Goal: Task Accomplishment & Management: Use online tool/utility

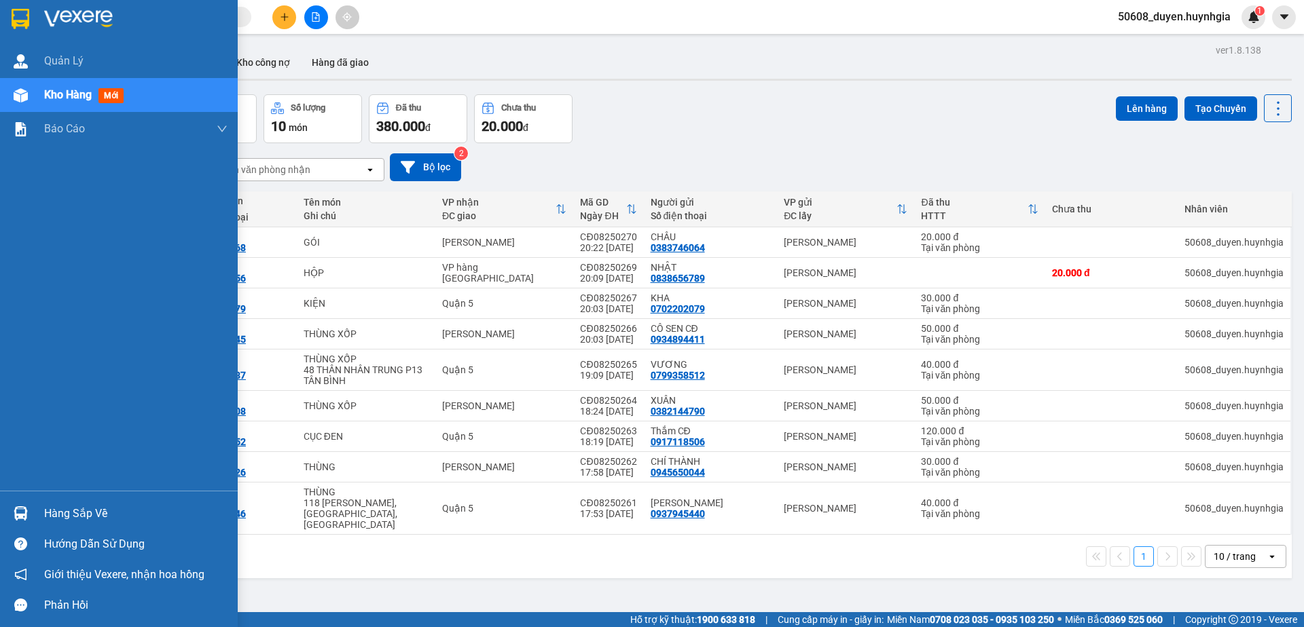
click at [22, 20] on img at bounding box center [21, 19] width 18 height 20
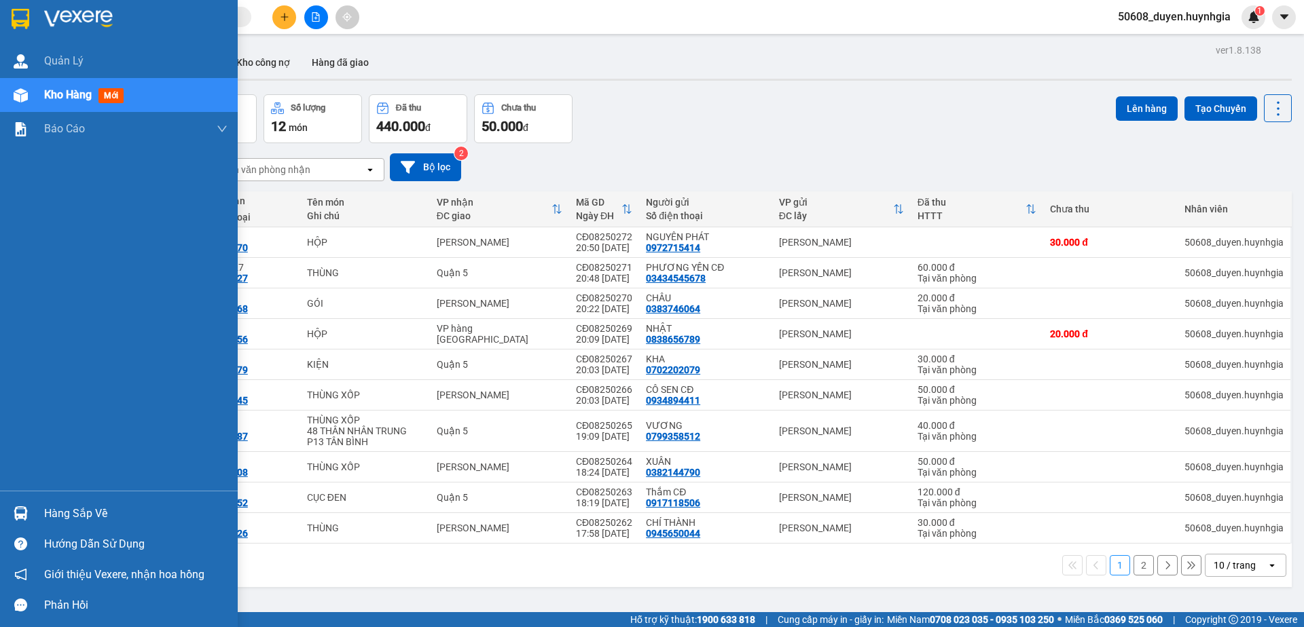
click at [26, 19] on img at bounding box center [21, 19] width 18 height 20
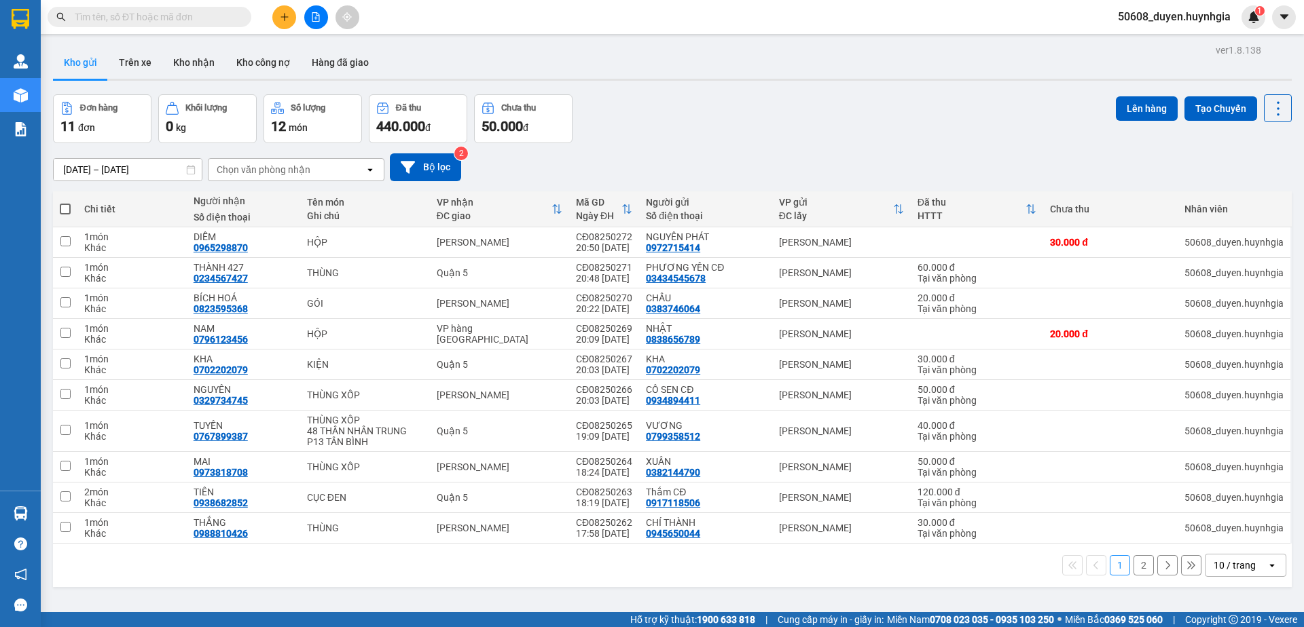
click at [783, 106] on div "Đơn hàng 11 đơn Khối lượng 0 kg Số lượng 12 món Đã thu 440.000 đ Chưa thu 50.00…" at bounding box center [672, 118] width 1238 height 49
click at [71, 206] on th at bounding box center [65, 209] width 24 height 36
click at [69, 209] on span at bounding box center [65, 209] width 11 height 11
click at [65, 202] on input "checkbox" at bounding box center [65, 202] width 0 height 0
checkbox input "true"
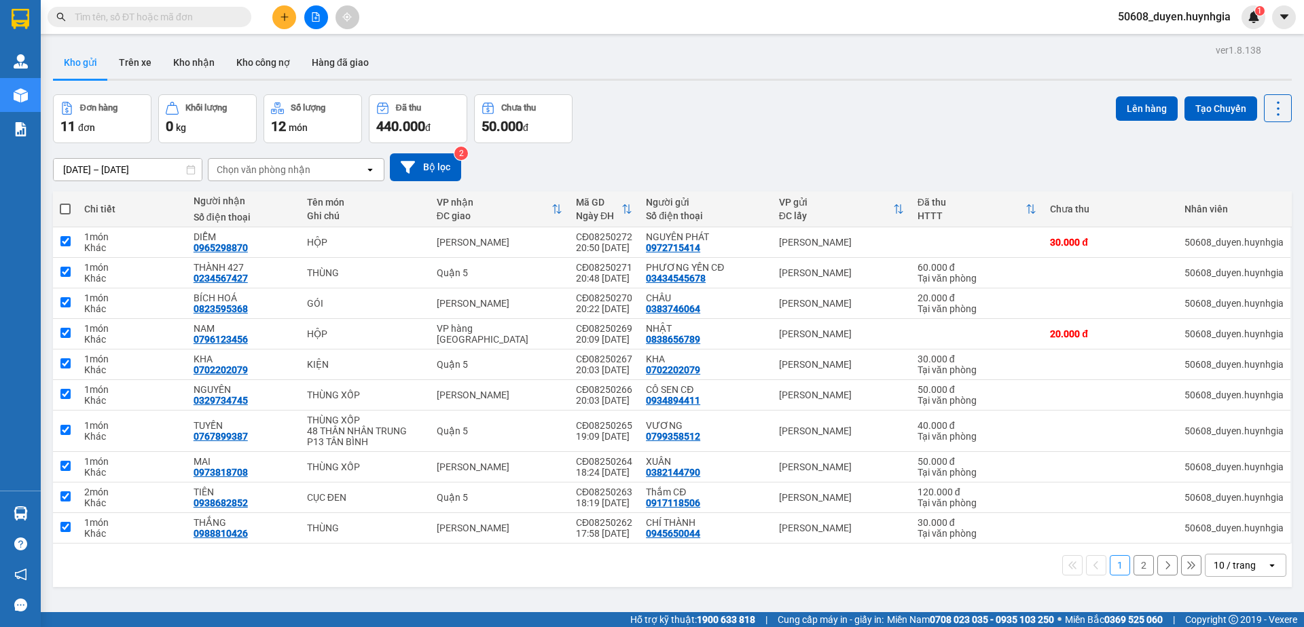
checkbox input "true"
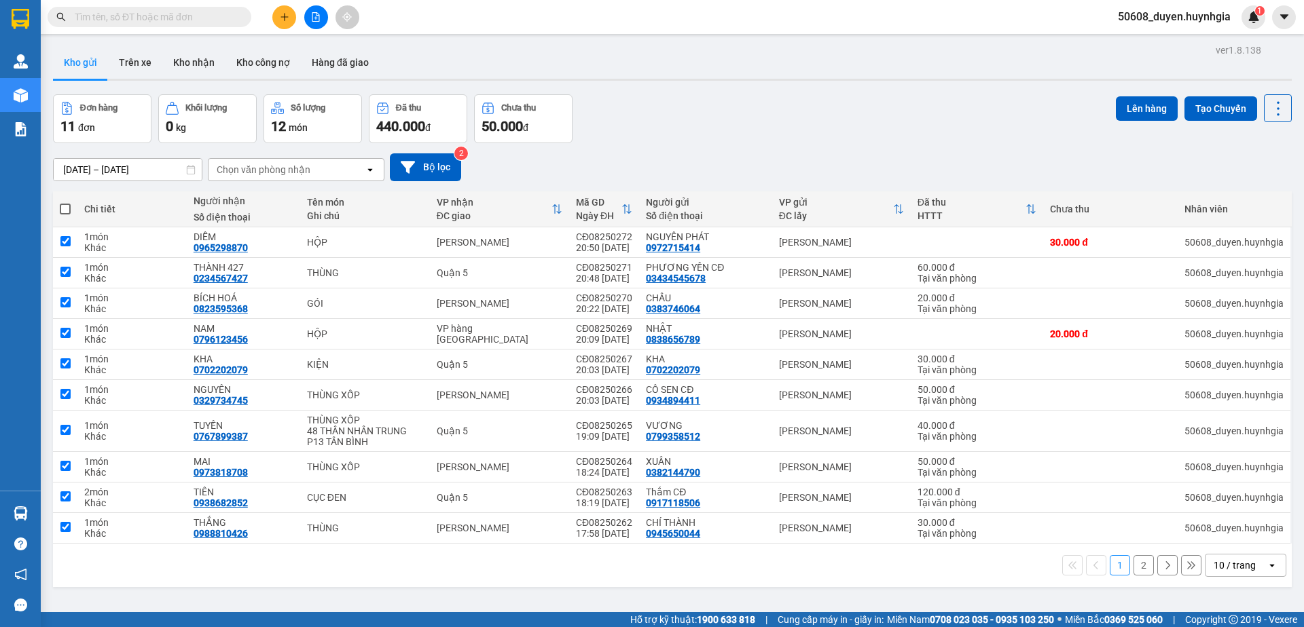
checkbox input "true"
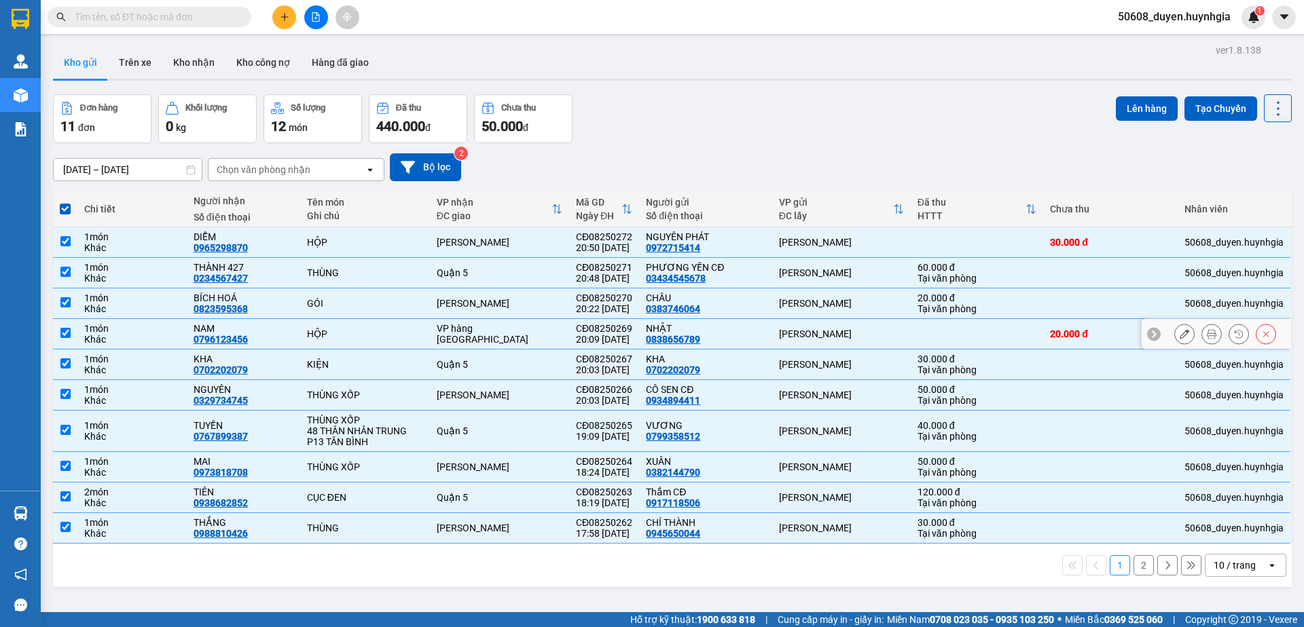
click at [69, 336] on input "checkbox" at bounding box center [65, 333] width 10 height 10
checkbox input "false"
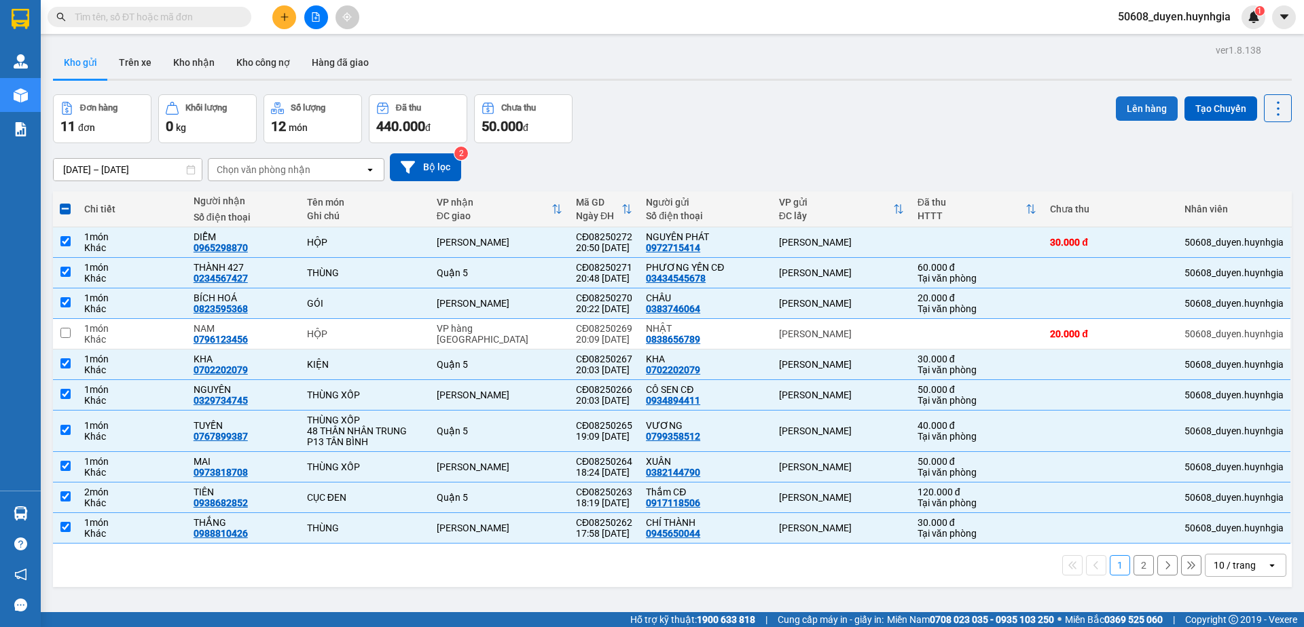
click at [1141, 107] on button "Lên hàng" at bounding box center [1147, 108] width 62 height 24
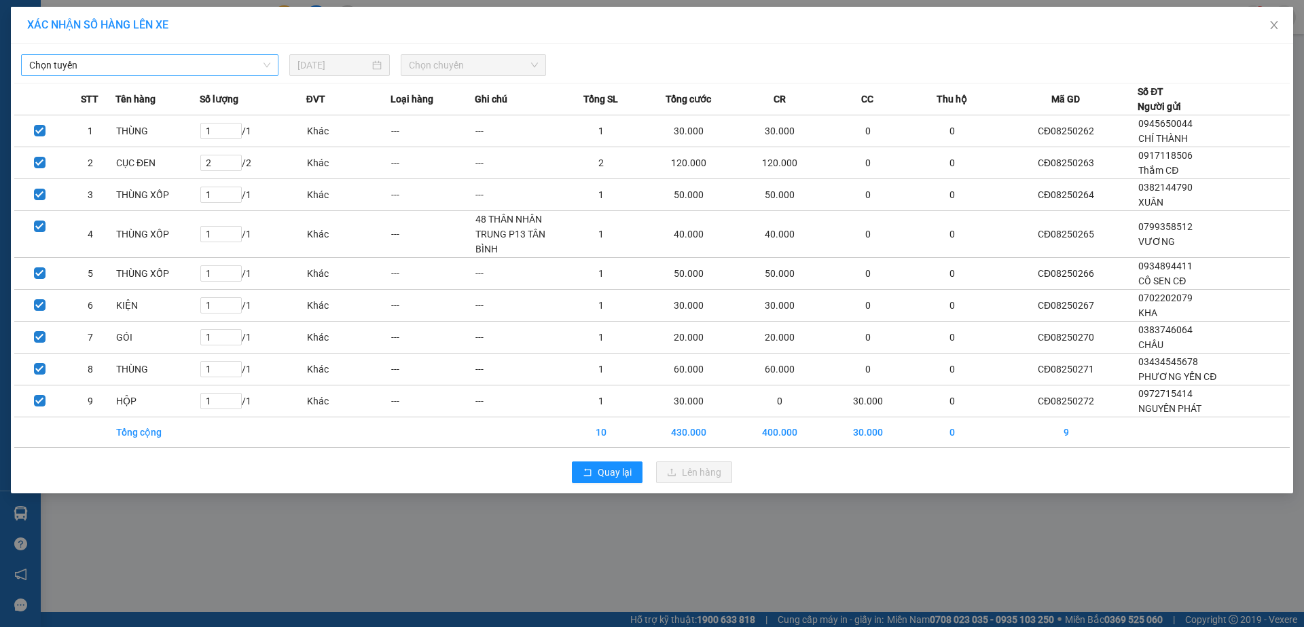
click at [228, 62] on span "Chọn tuyến" at bounding box center [149, 65] width 241 height 20
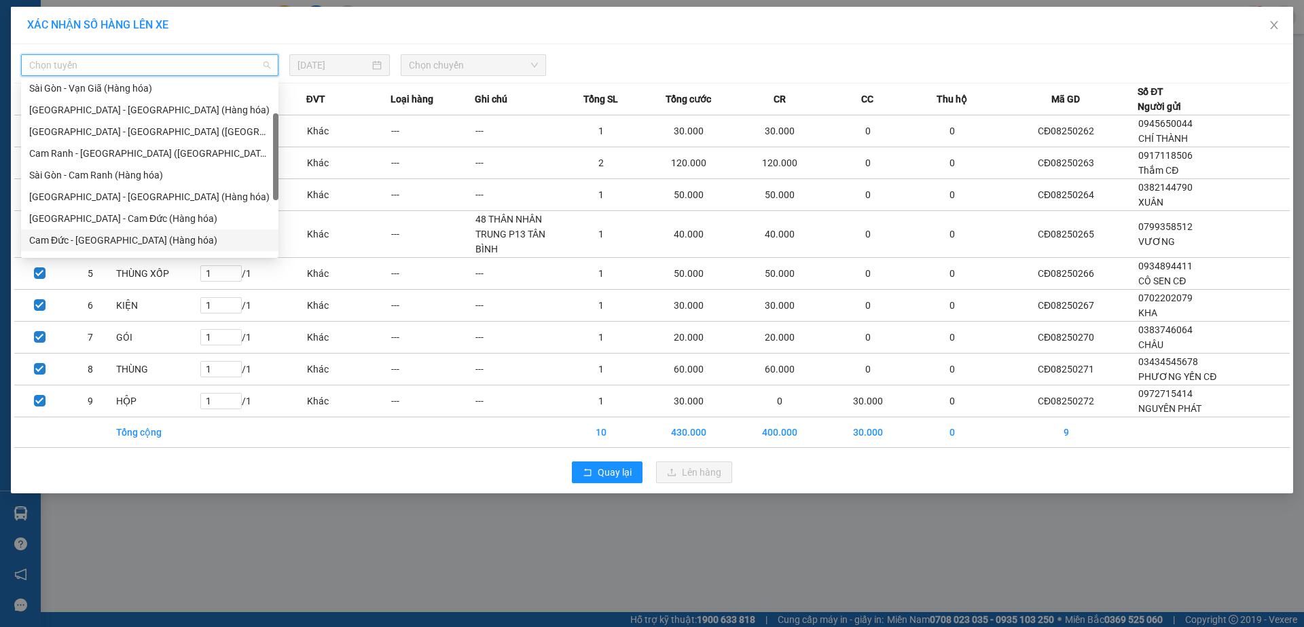
click at [94, 243] on div "Cam Đức - [GEOGRAPHIC_DATA] (Hàng hóa)" at bounding box center [149, 240] width 241 height 15
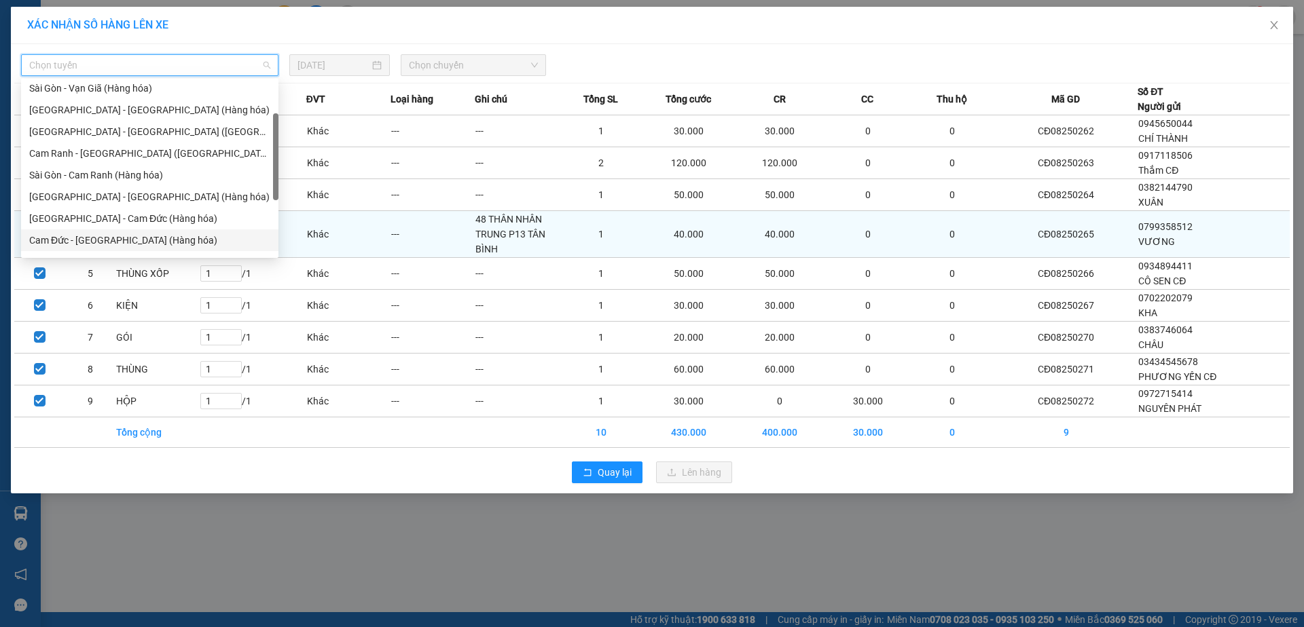
scroll to position [69, 0]
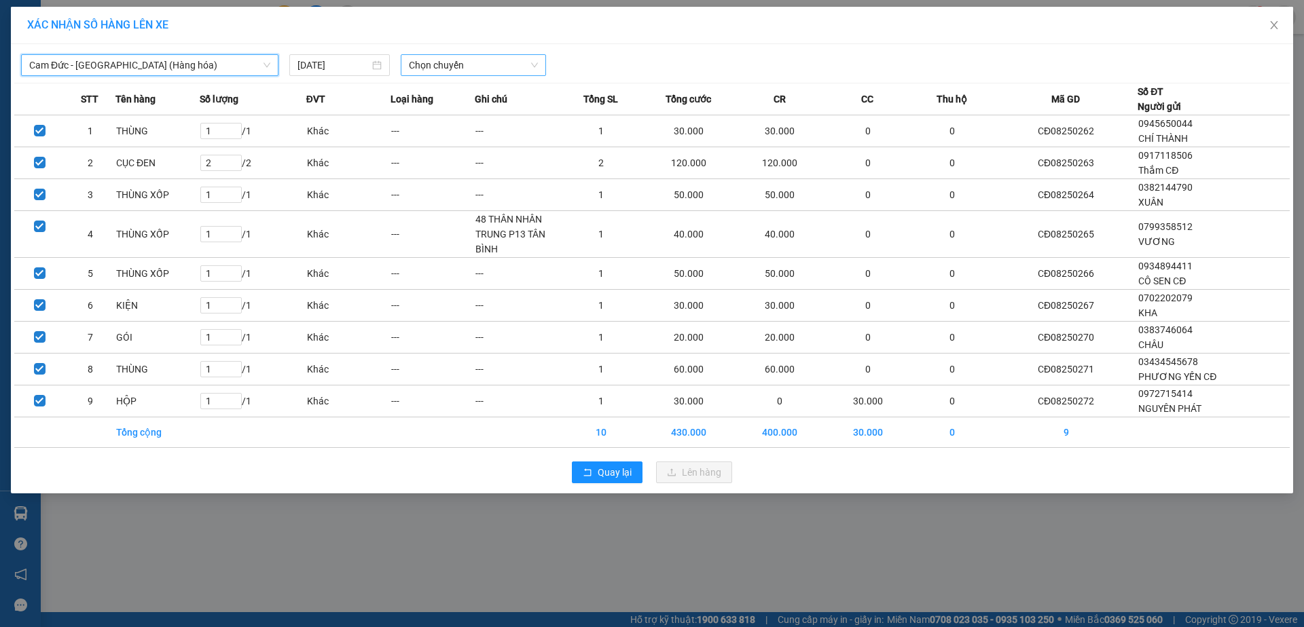
click at [494, 72] on span "Chọn chuyến" at bounding box center [473, 65] width 129 height 20
click at [460, 115] on div "22:00" at bounding box center [462, 114] width 106 height 15
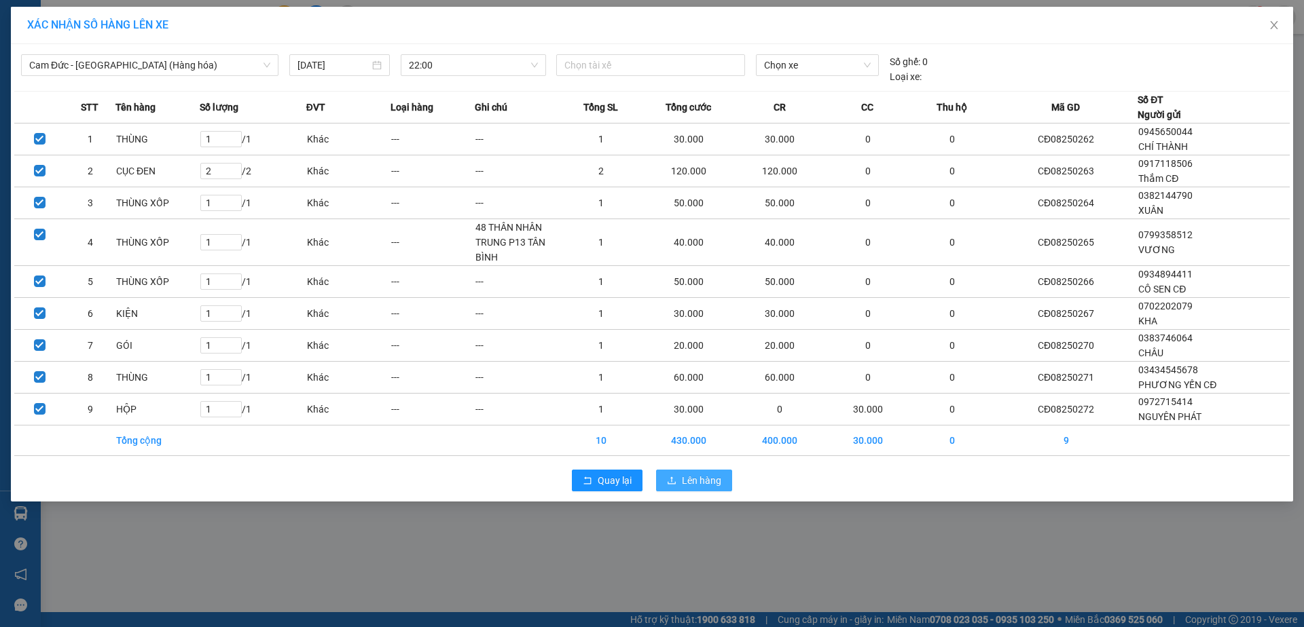
click at [710, 479] on span "Lên hàng" at bounding box center [701, 480] width 39 height 15
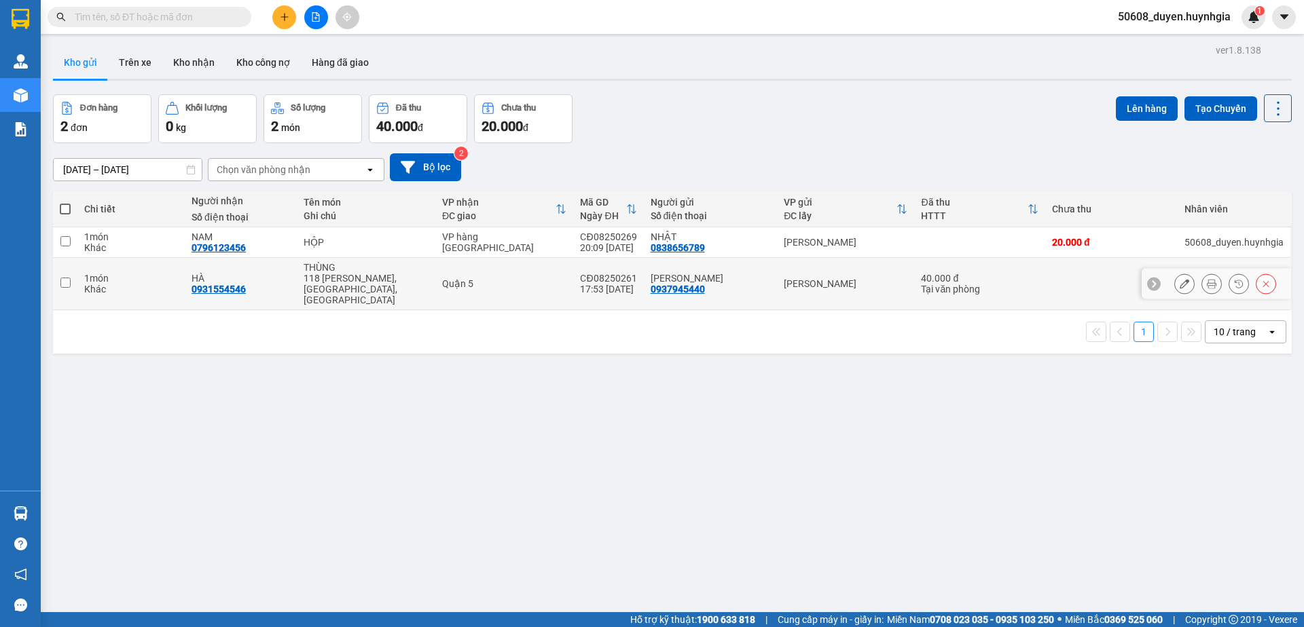
click at [58, 276] on td at bounding box center [65, 284] width 24 height 52
checkbox input "true"
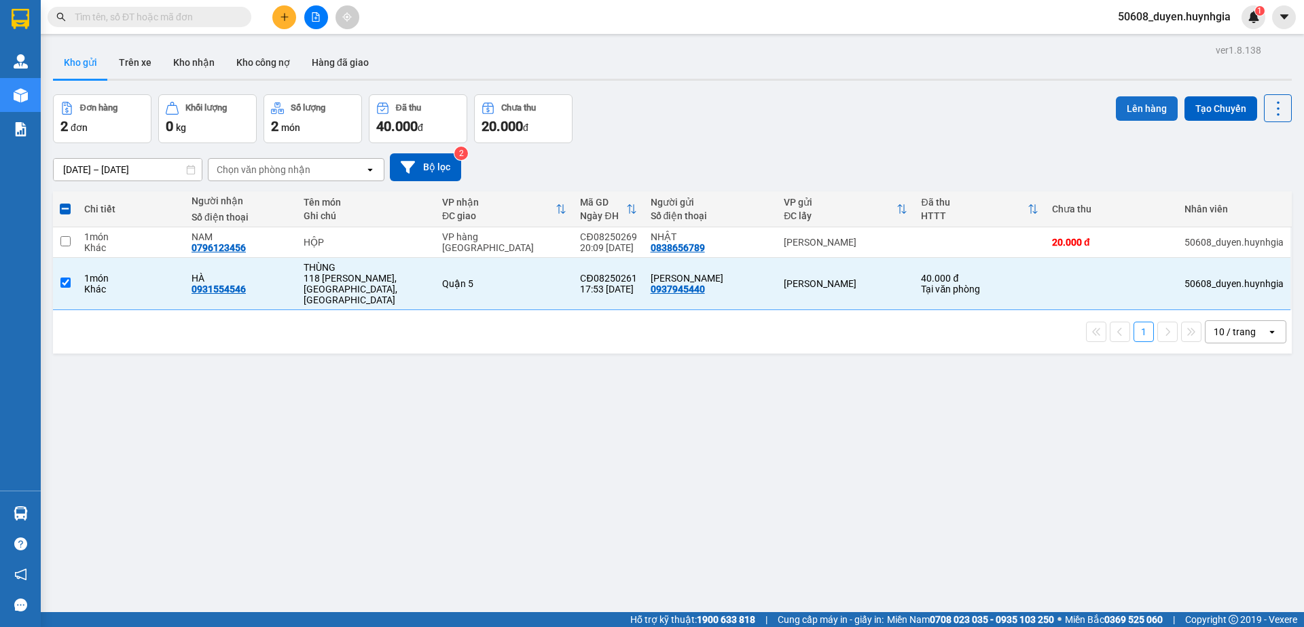
click at [1131, 104] on button "Lên hàng" at bounding box center [1147, 108] width 62 height 24
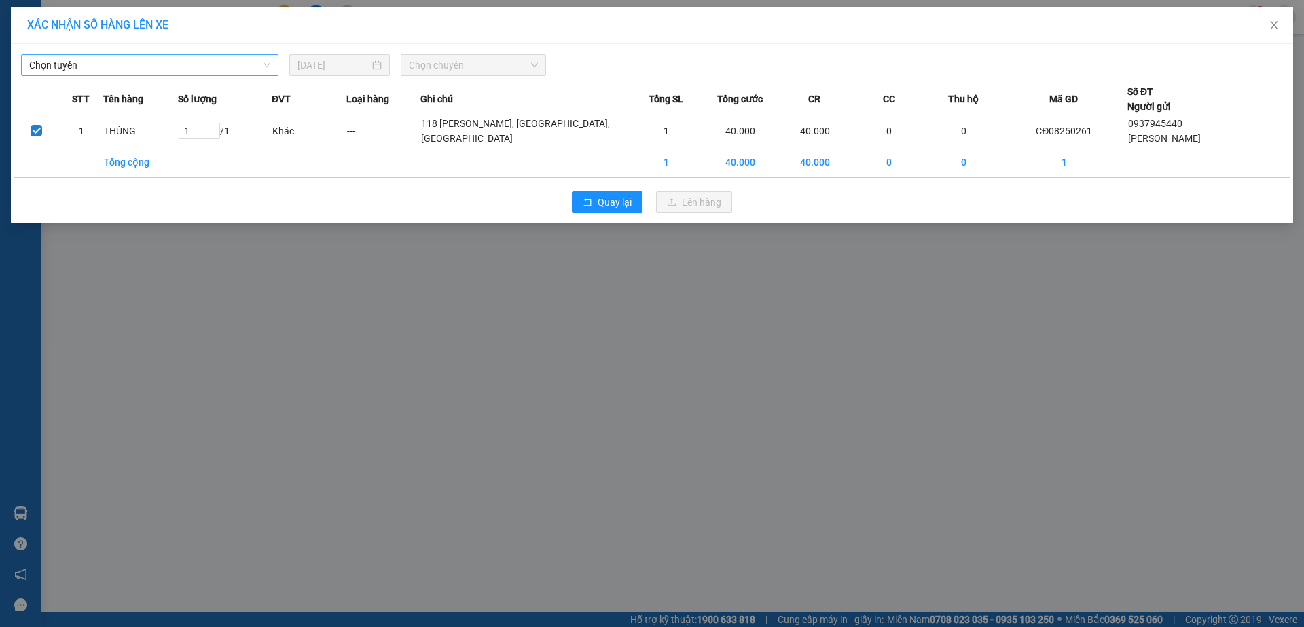
click at [176, 65] on span "Chọn tuyến" at bounding box center [149, 65] width 241 height 20
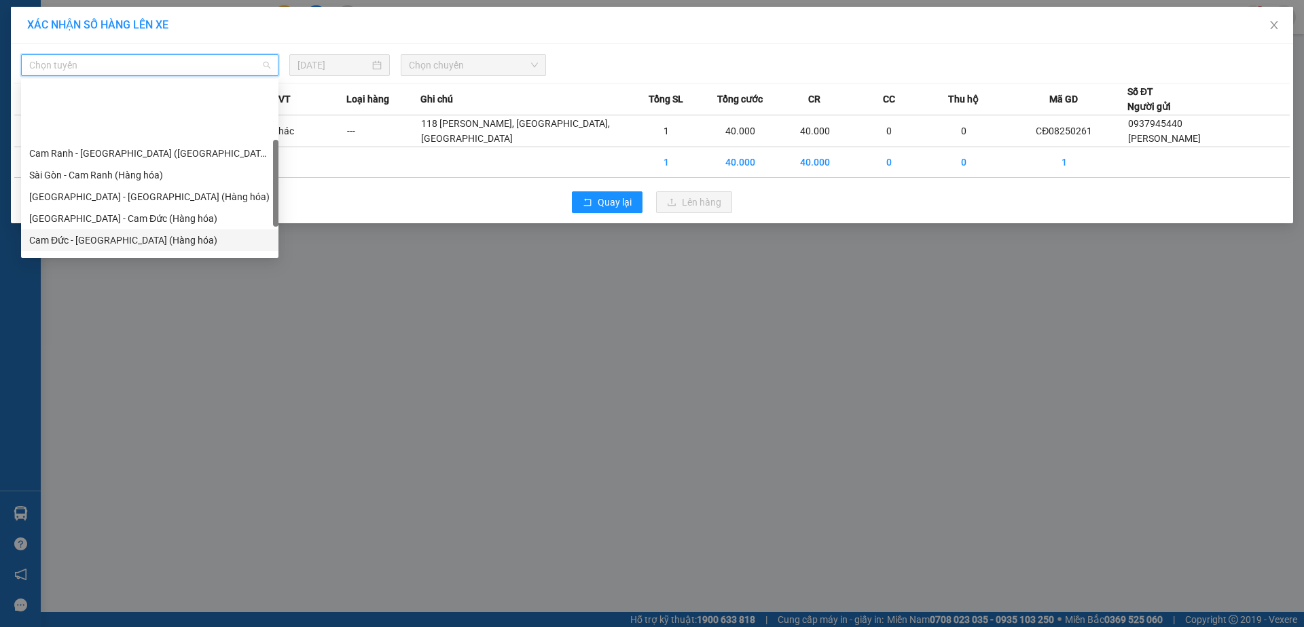
scroll to position [139, 0]
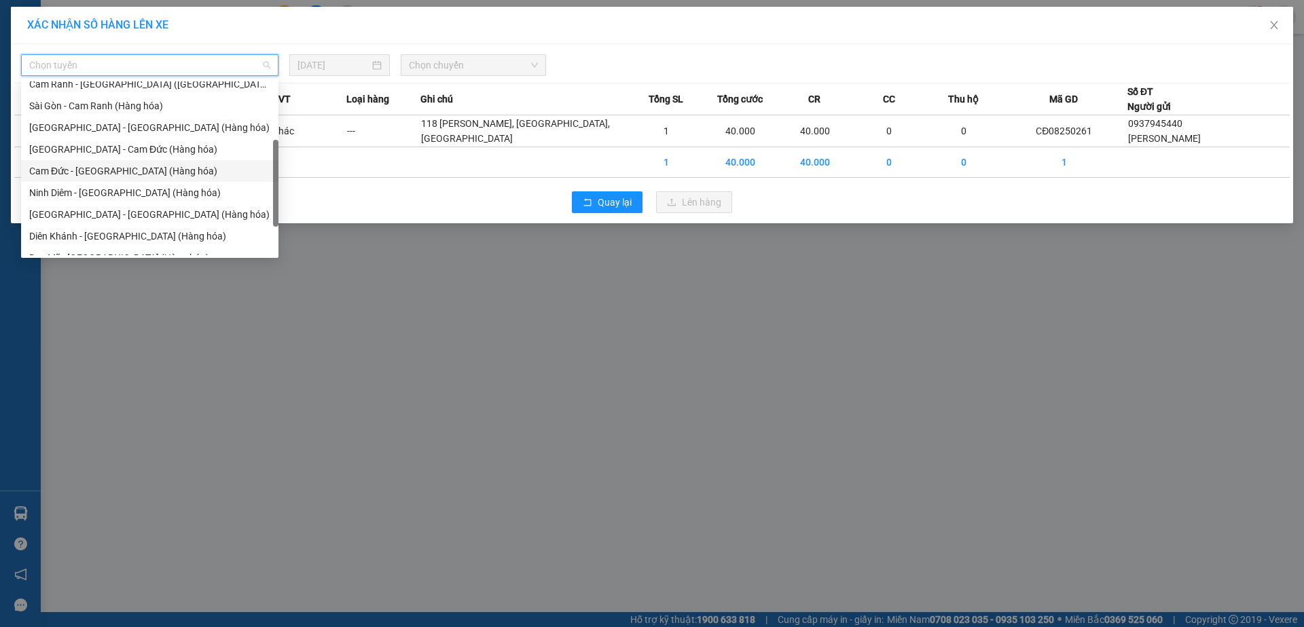
click at [105, 173] on div "Cam Đức - [GEOGRAPHIC_DATA] (Hàng hóa)" at bounding box center [149, 171] width 241 height 15
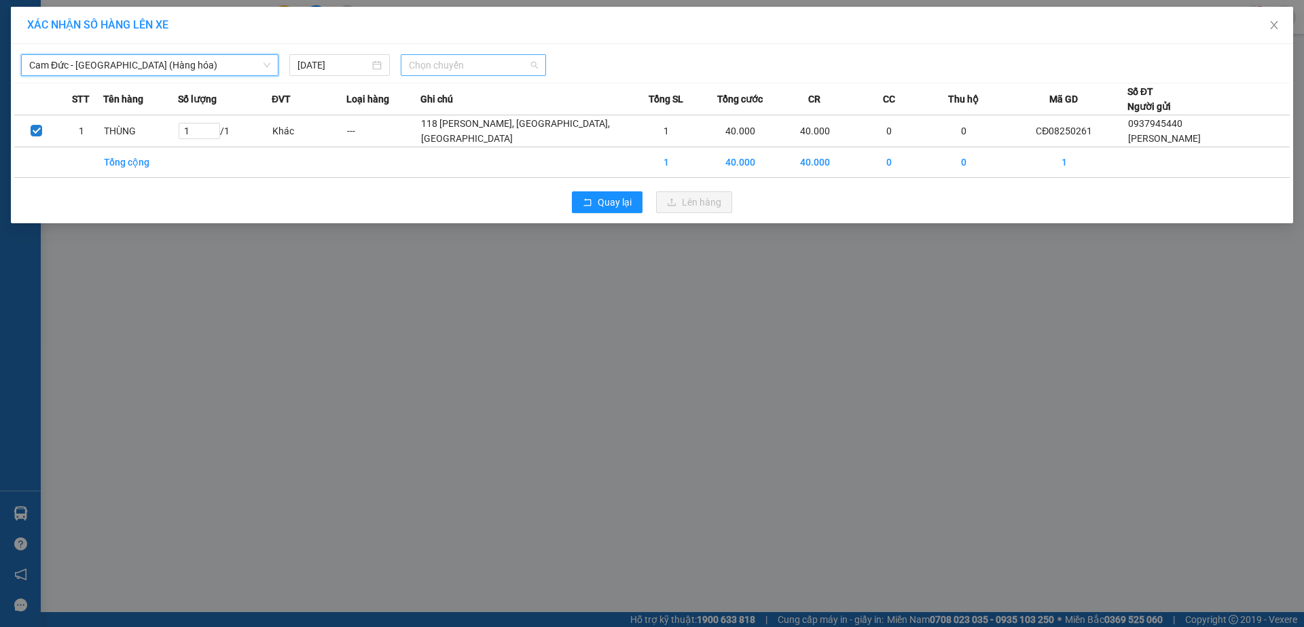
click at [442, 62] on span "Chọn chuyến" at bounding box center [473, 65] width 129 height 20
click at [420, 109] on div "22:00" at bounding box center [462, 114] width 106 height 15
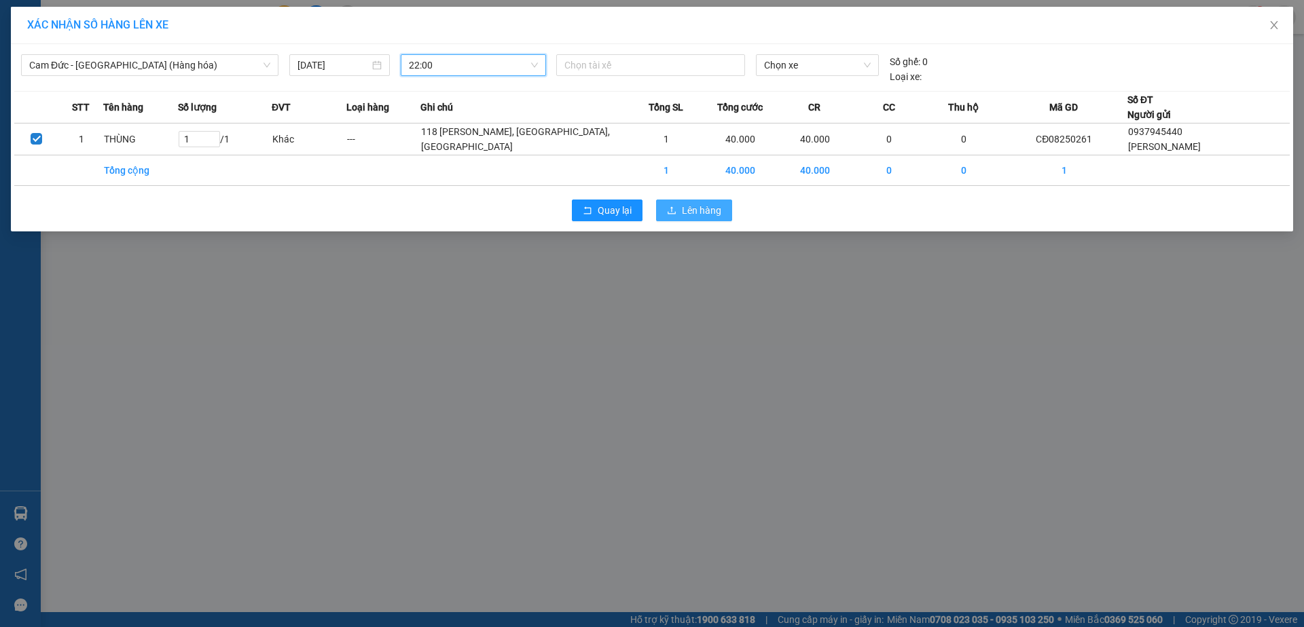
click at [705, 218] on span "Lên hàng" at bounding box center [701, 210] width 39 height 15
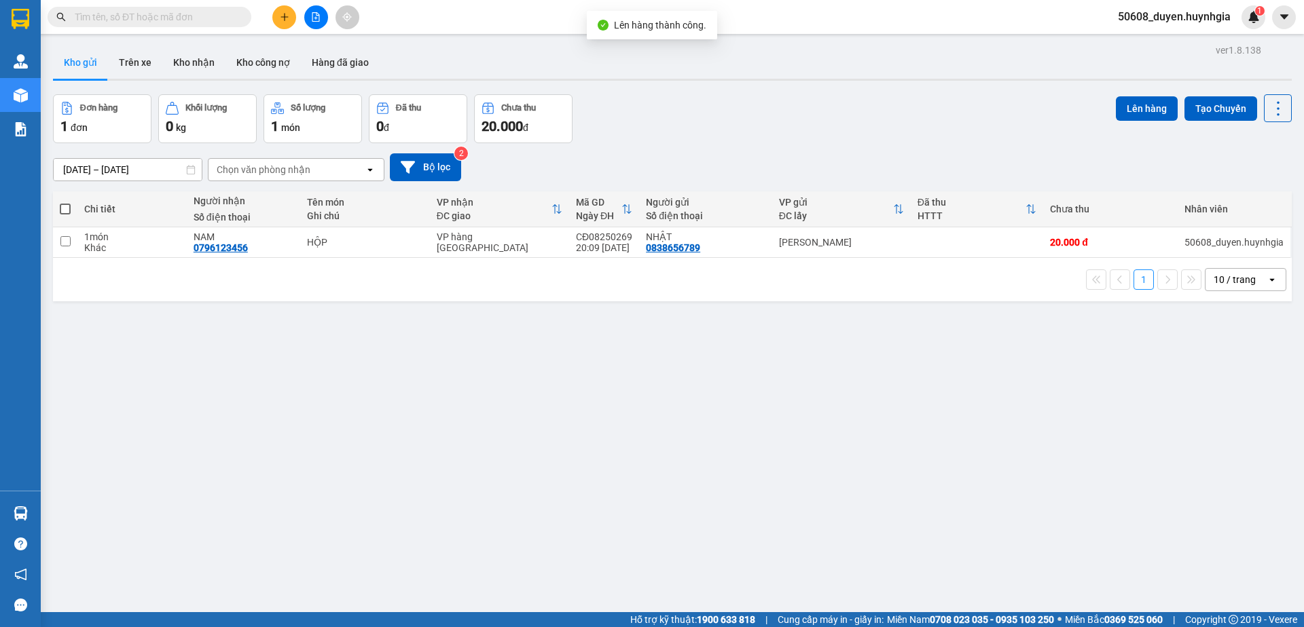
click at [524, 322] on div "ver 1.8.138 Kho gửi Trên xe Kho nhận Kho công nợ Hàng đã giao Đơn hàng 1 đơn Kh…" at bounding box center [672, 354] width 1249 height 627
click at [75, 60] on button "Kho gửi" at bounding box center [80, 62] width 55 height 33
click at [1133, 274] on button "1" at bounding box center [1143, 280] width 20 height 20
click at [301, 318] on div "ver 1.8.138 Kho gửi Trên xe Kho nhận Kho công nợ Hàng đã giao Đơn hàng 1 đơn Kh…" at bounding box center [672, 354] width 1249 height 627
click at [323, 17] on button at bounding box center [316, 17] width 24 height 24
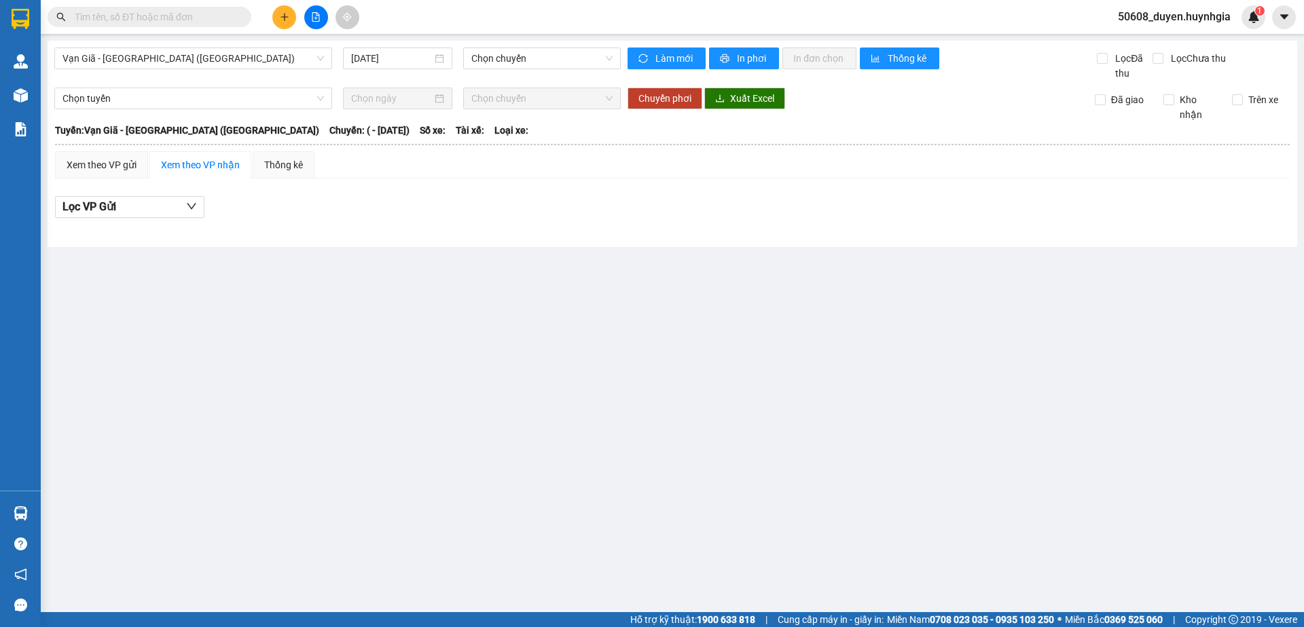
click at [111, 46] on div "Vạn Giã - [GEOGRAPHIC_DATA] ([GEOGRAPHIC_DATA]) [DATE] Chọn chuyến Làm mới In p…" at bounding box center [672, 144] width 1249 height 206
click at [113, 51] on span "Vạn Giã - [GEOGRAPHIC_DATA] ([GEOGRAPHIC_DATA])" at bounding box center [192, 58] width 261 height 20
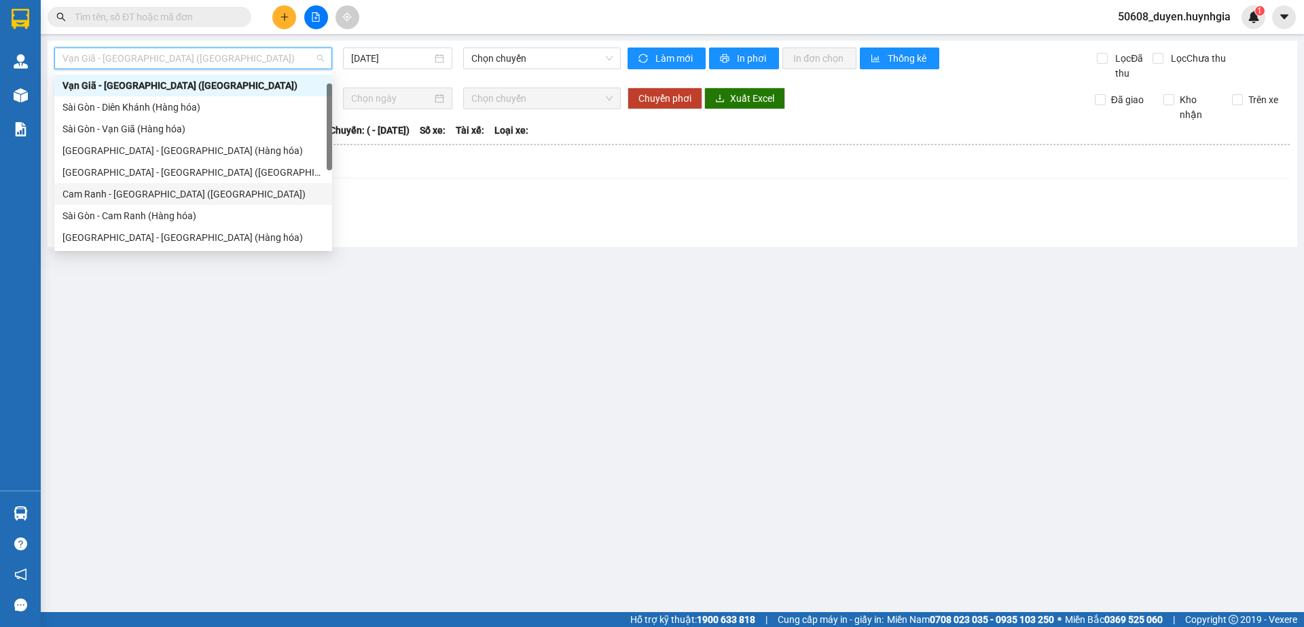
scroll to position [91, 0]
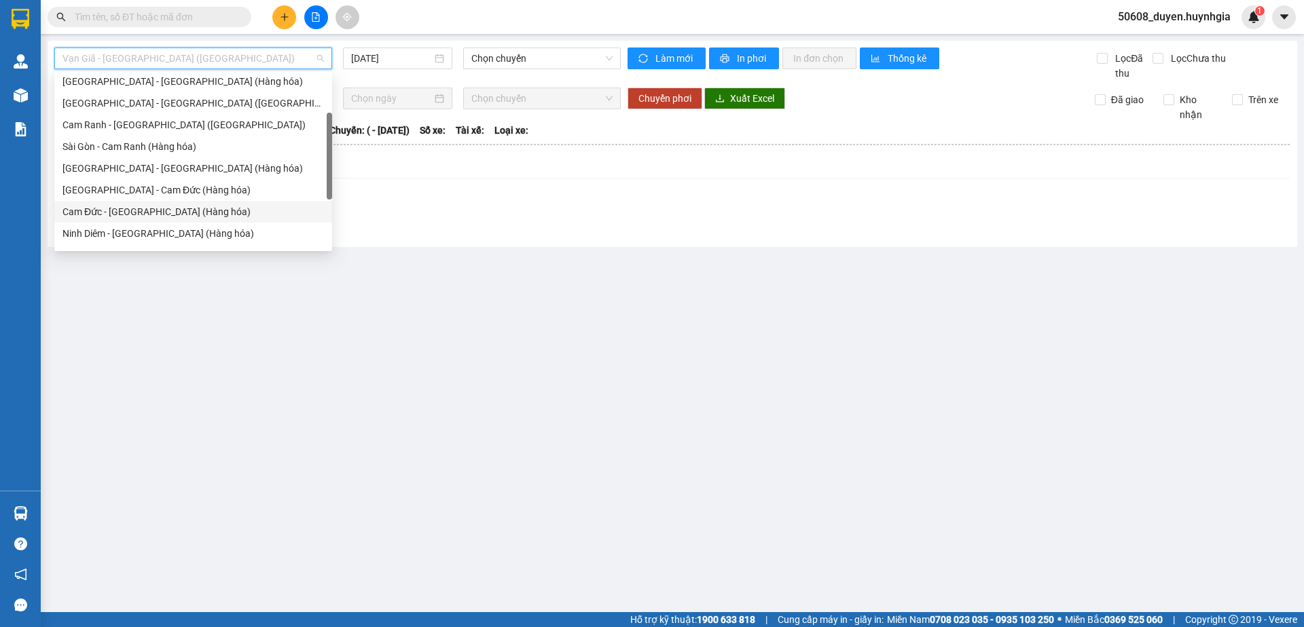
click at [125, 213] on div "Cam Đức - [GEOGRAPHIC_DATA] (Hàng hóa)" at bounding box center [192, 211] width 261 height 15
type input "[DATE]"
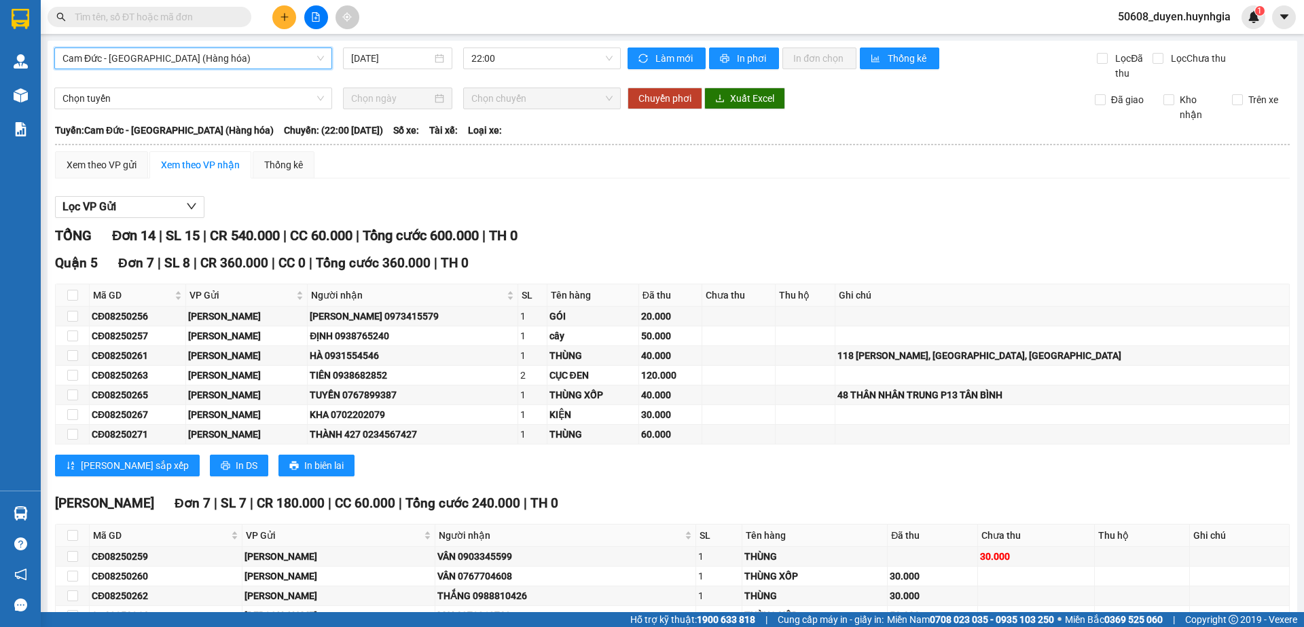
scroll to position [143, 0]
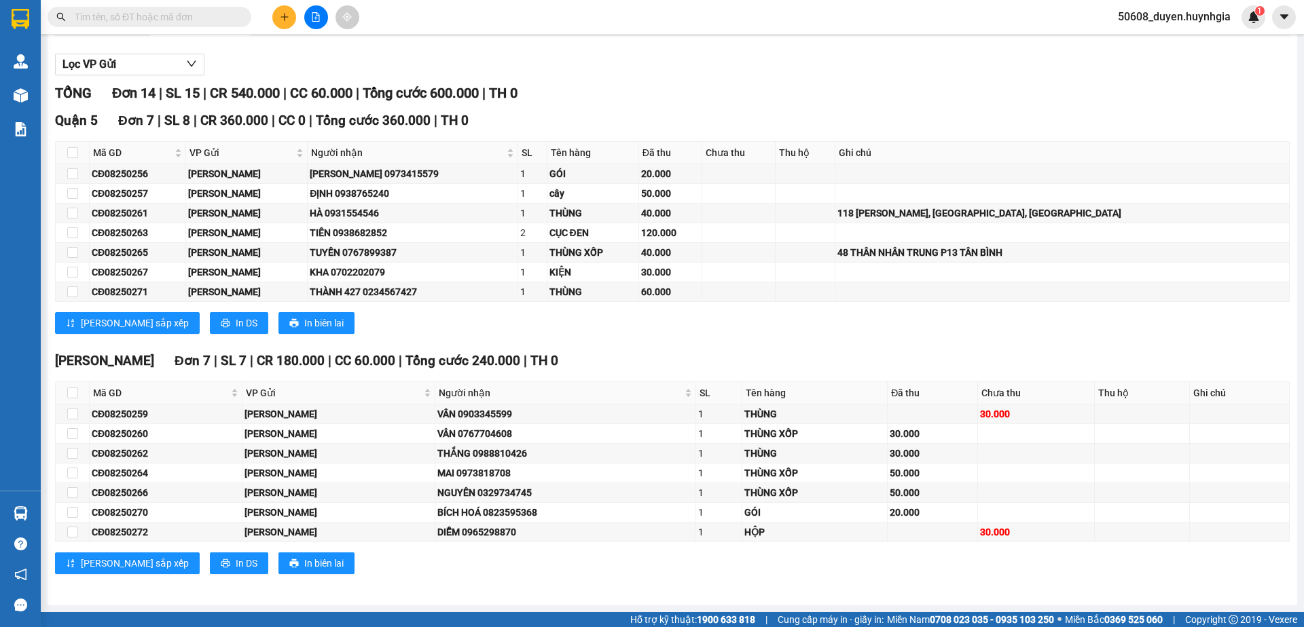
click at [624, 72] on div "Lọc VP Gửi" at bounding box center [672, 65] width 1234 height 22
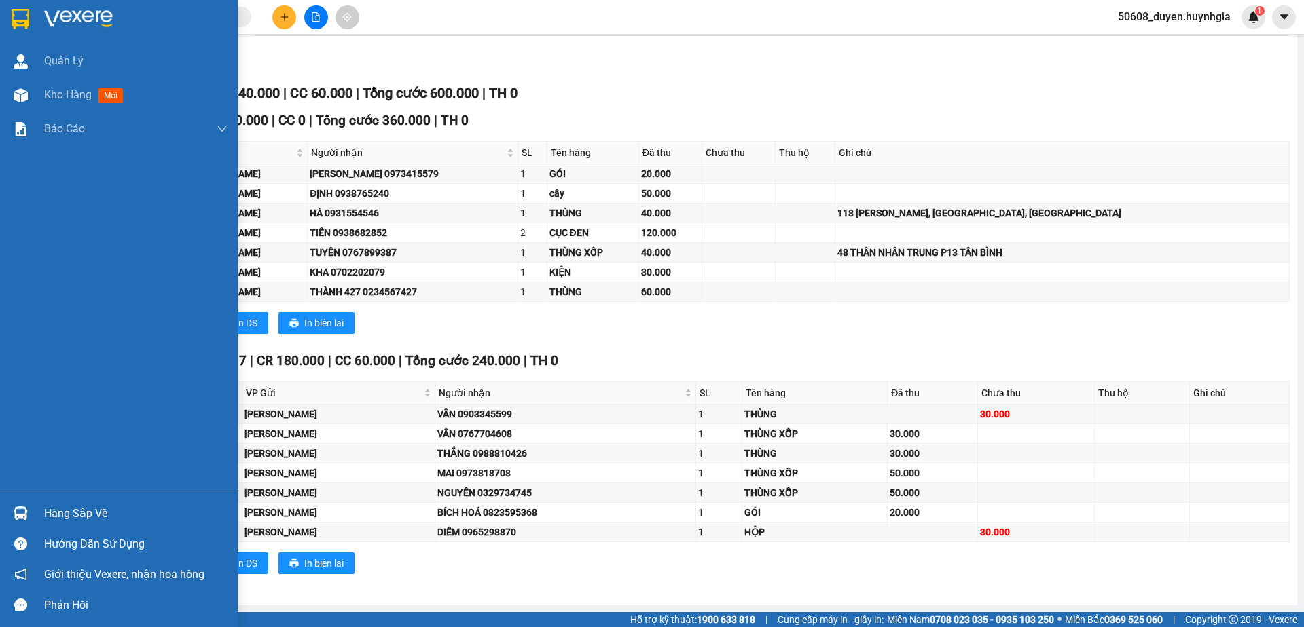
click at [13, 19] on img at bounding box center [21, 19] width 18 height 20
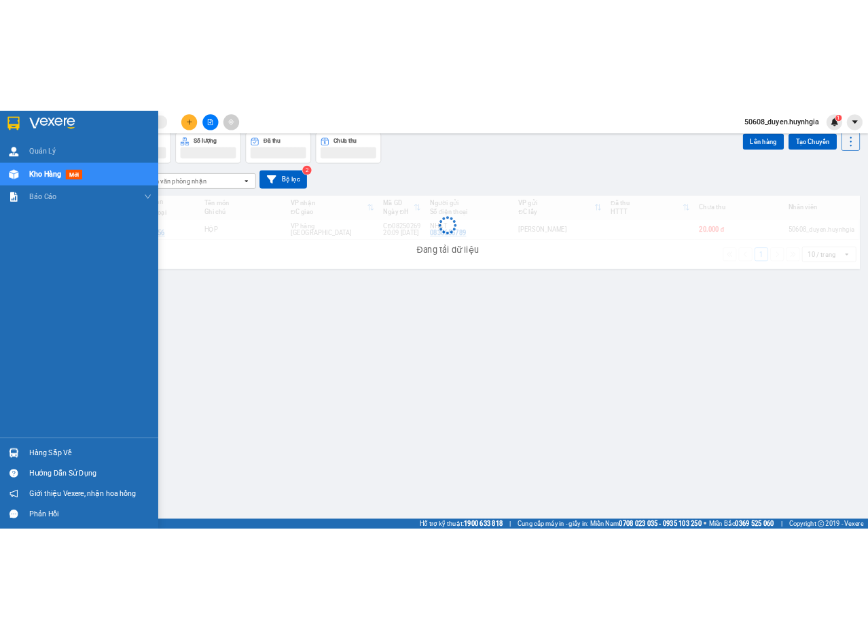
scroll to position [62, 0]
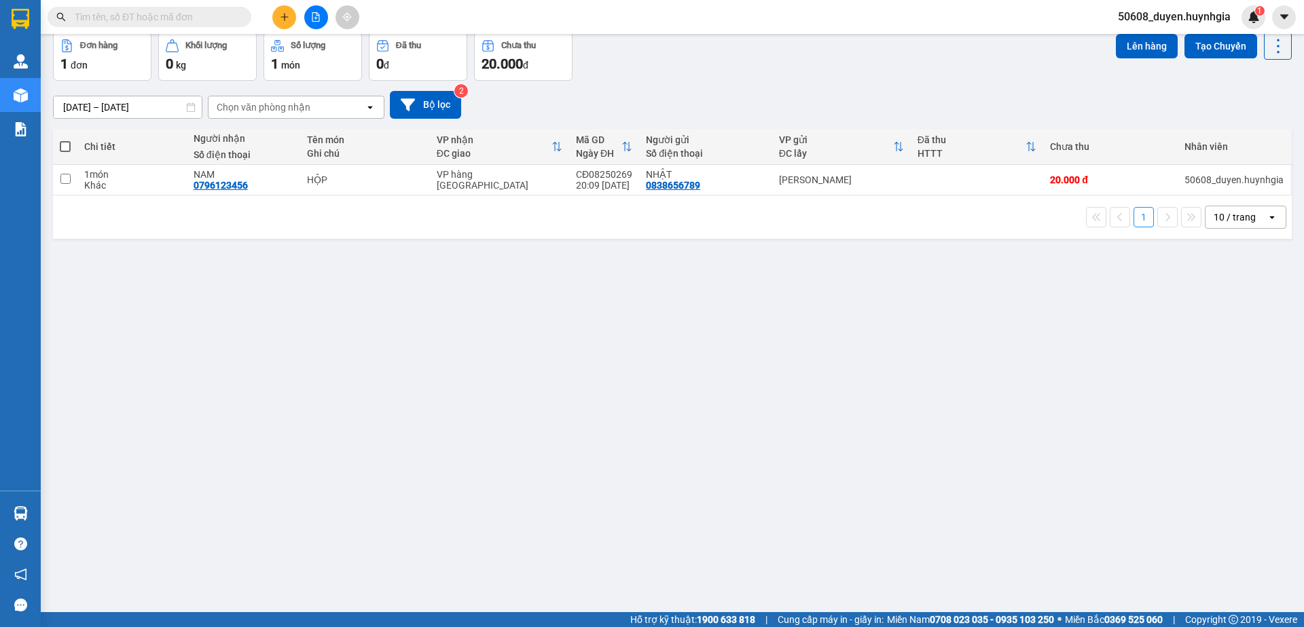
click at [847, 367] on div "ver 1.8.138 Kho gửi Trên xe Kho nhận Kho công nợ Hàng đã giao Đơn hàng 1 đơn Kh…" at bounding box center [672, 291] width 1249 height 627
